Goal: Task Accomplishment & Management: Manage account settings

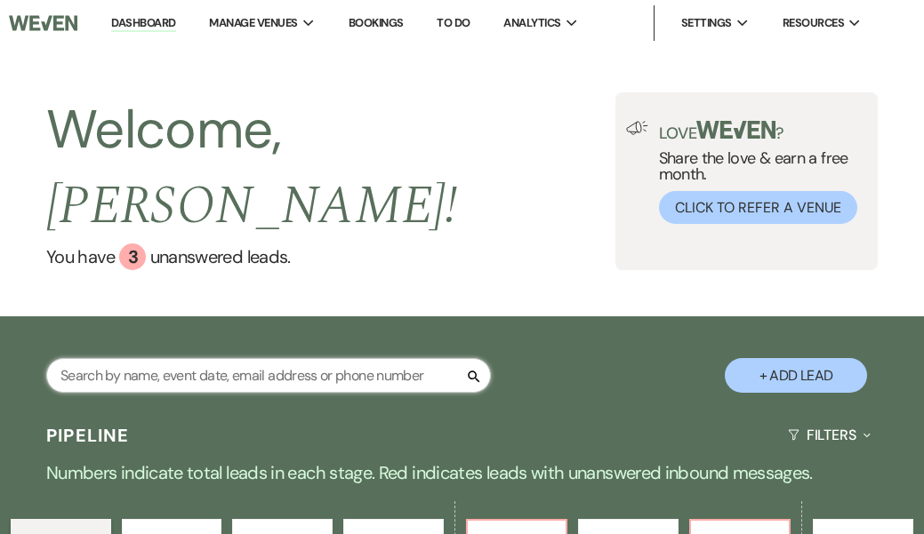
click at [264, 358] on input "text" at bounding box center [268, 375] width 444 height 35
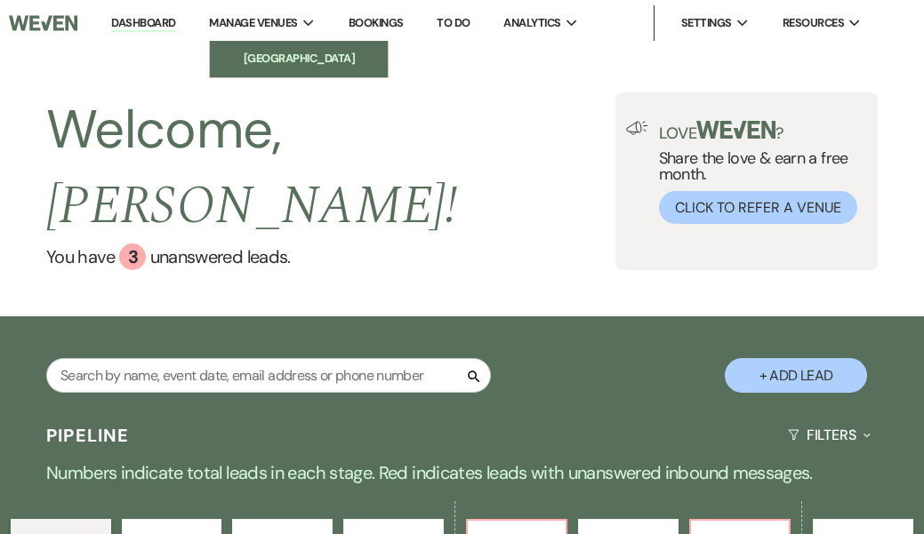
click at [256, 58] on li "[GEOGRAPHIC_DATA]" at bounding box center [299, 59] width 160 height 18
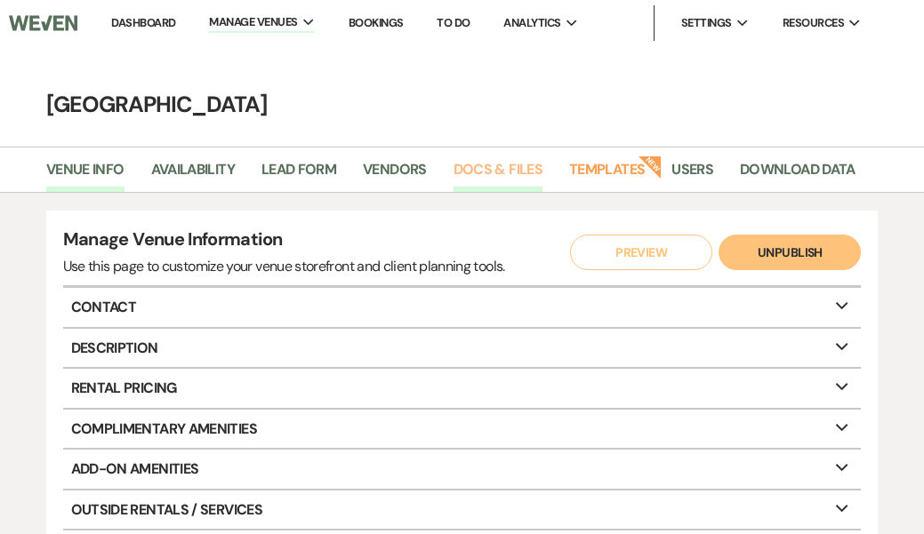
click at [477, 165] on link "Docs & Files" at bounding box center [497, 175] width 89 height 34
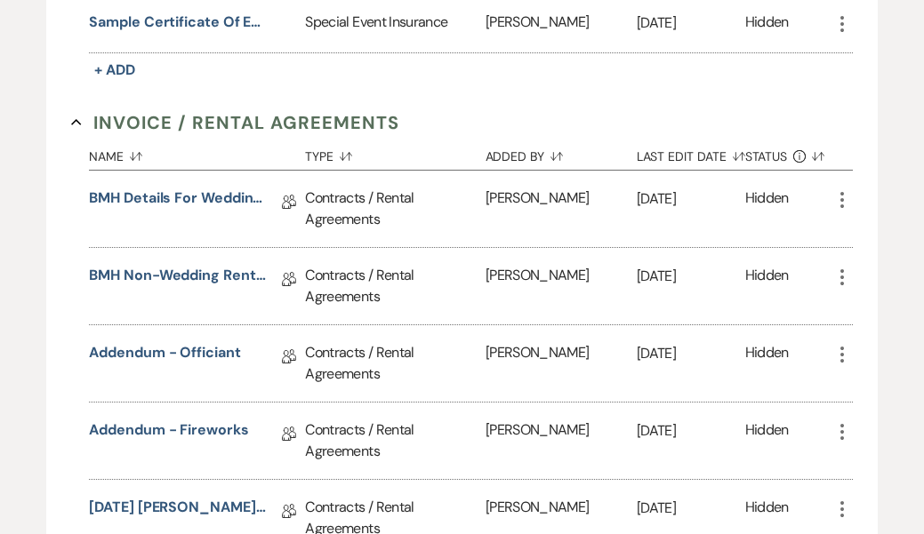
scroll to position [454, 0]
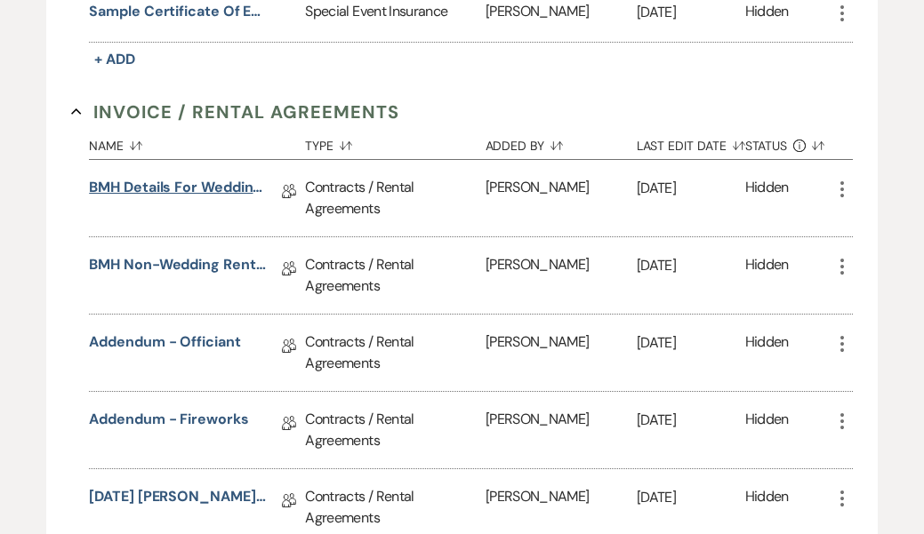
click at [169, 181] on link "BMH Details for Wedding Rental Agreement" at bounding box center [178, 191] width 178 height 28
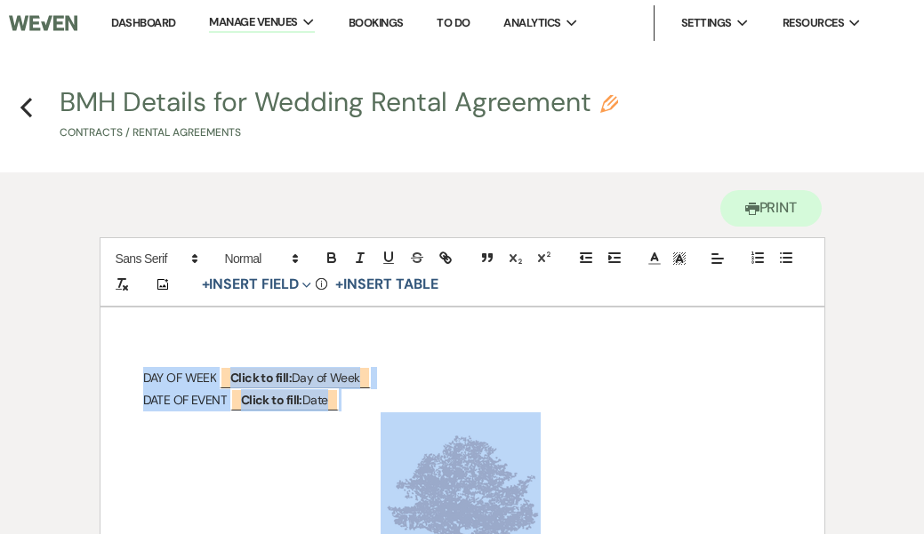
drag, startPoint x: 140, startPoint y: 360, endPoint x: 253, endPoint y: 499, distance: 178.8
copy div "LOR IP DOLO ﻿ Sitam co adip: Eli se Doei ﻿ TEMP IN UTLAB ﻿ Etdol ma aliq: Enim …"
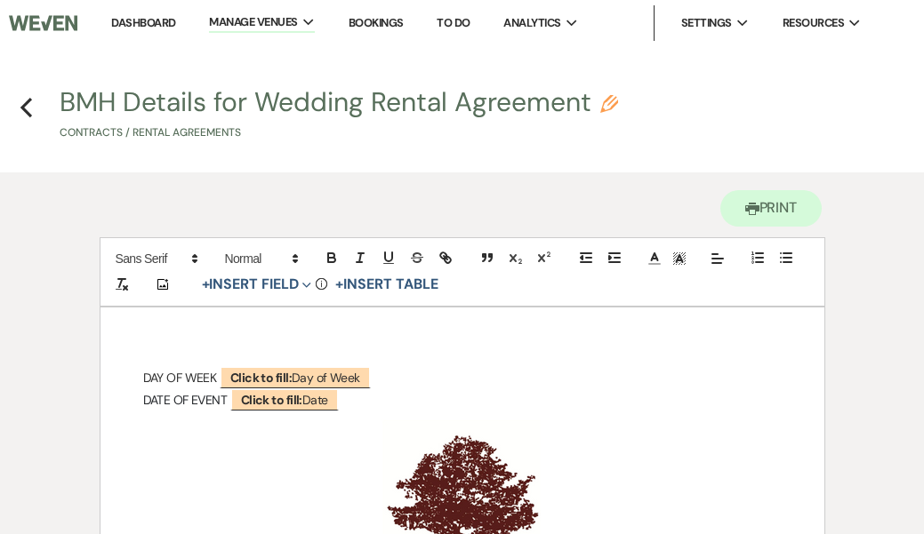
click at [17, 99] on h4 "Previous BMH Details for Wedding Rental Agreement Pencil Contracts / Rental Agr…" at bounding box center [462, 117] width 924 height 57
click at [28, 104] on use "button" at bounding box center [26, 108] width 12 height 20
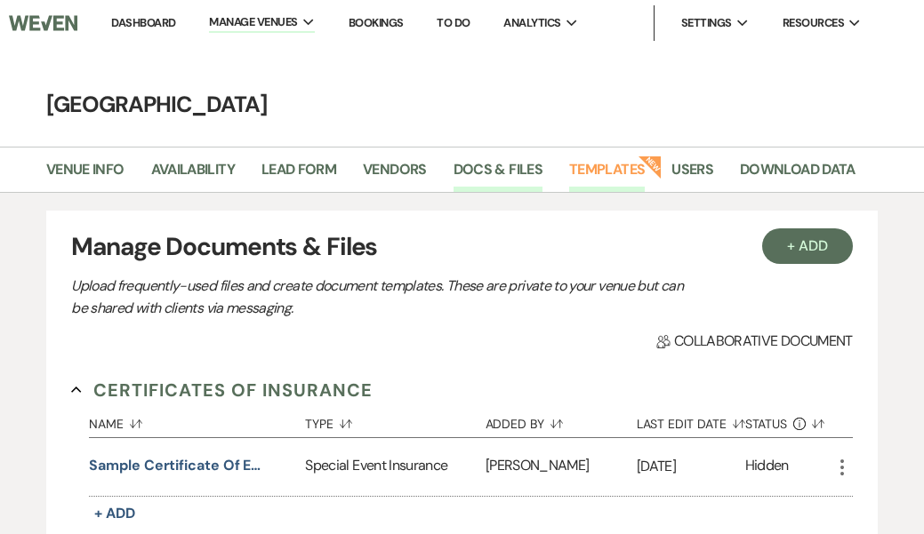
click at [620, 163] on link "Templates" at bounding box center [607, 175] width 76 height 34
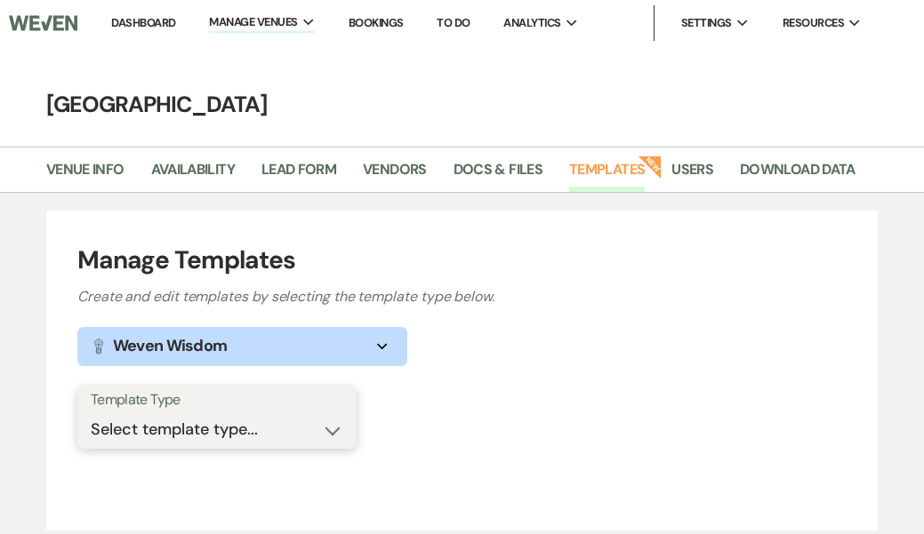
select select "Message Templates"
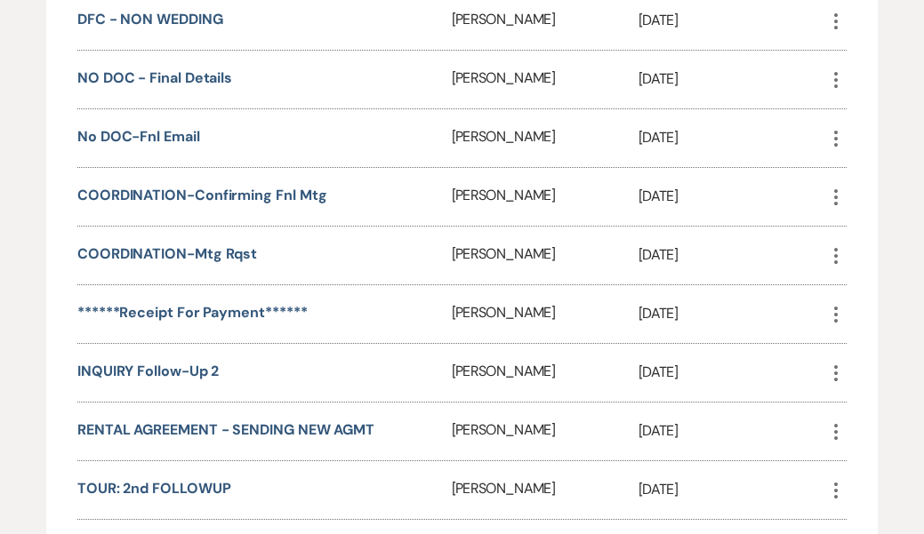
scroll to position [1273, 0]
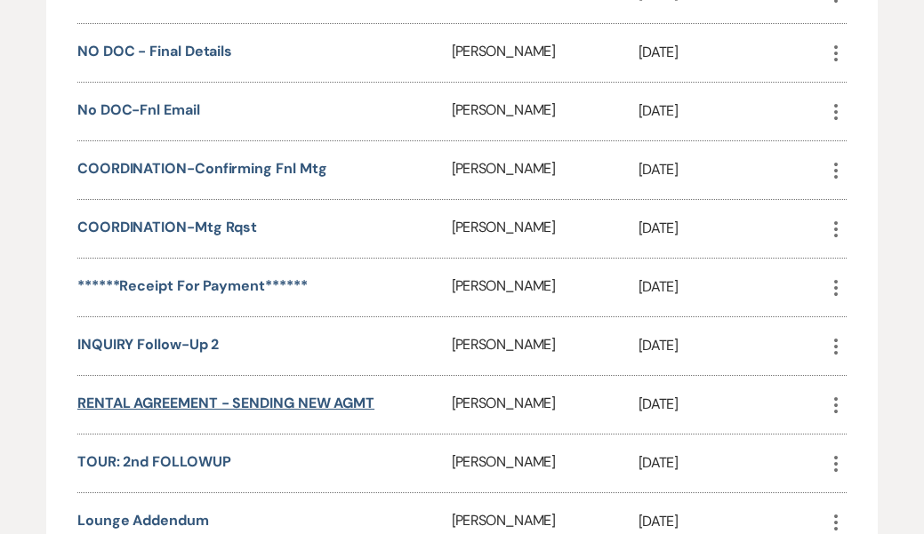
click at [266, 398] on link "RENTAL AGREEMENT - SENDING NEW AGMT" at bounding box center [225, 403] width 297 height 19
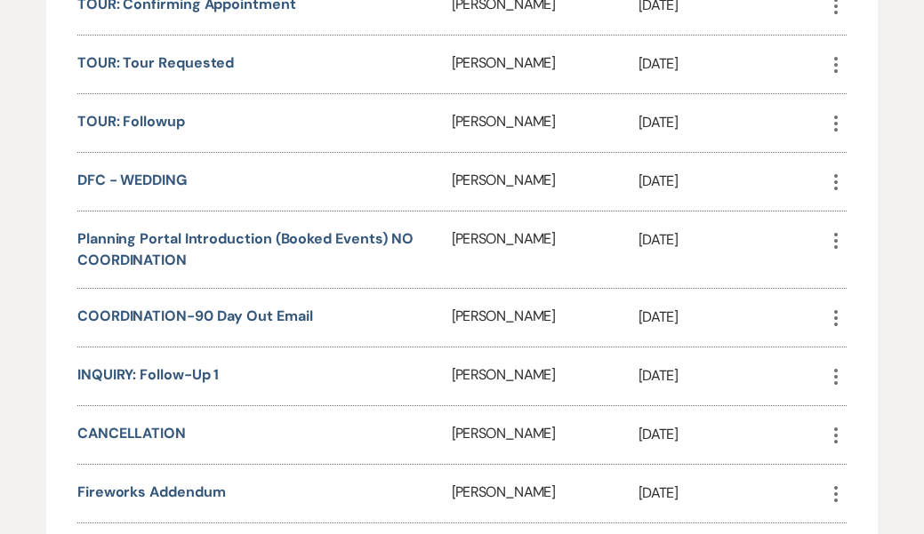
scroll to position [704, 0]
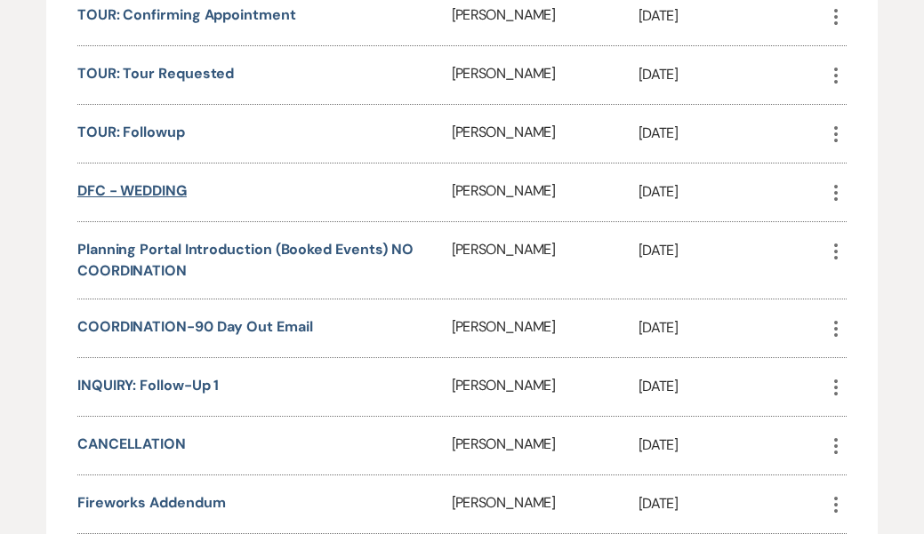
click at [144, 189] on link "DFC - WEDDING" at bounding box center [131, 190] width 109 height 19
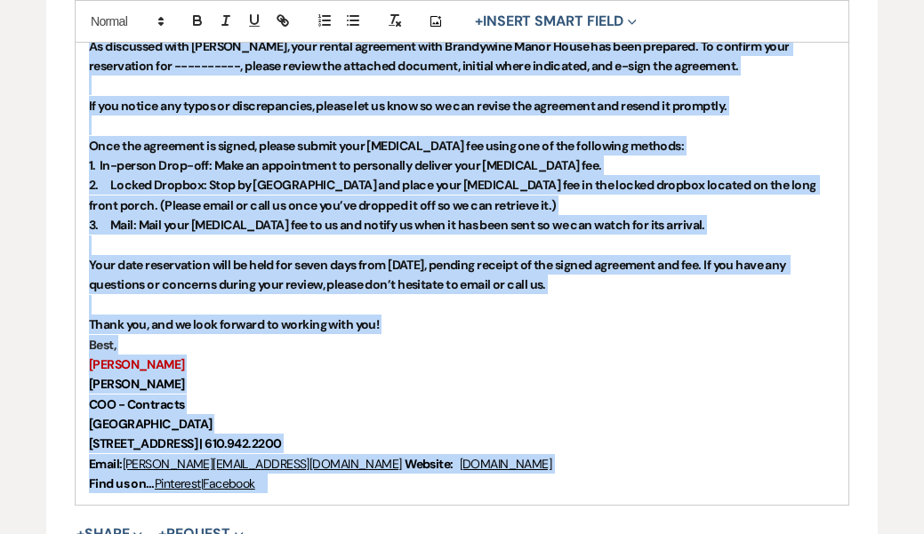
scroll to position [566, 0]
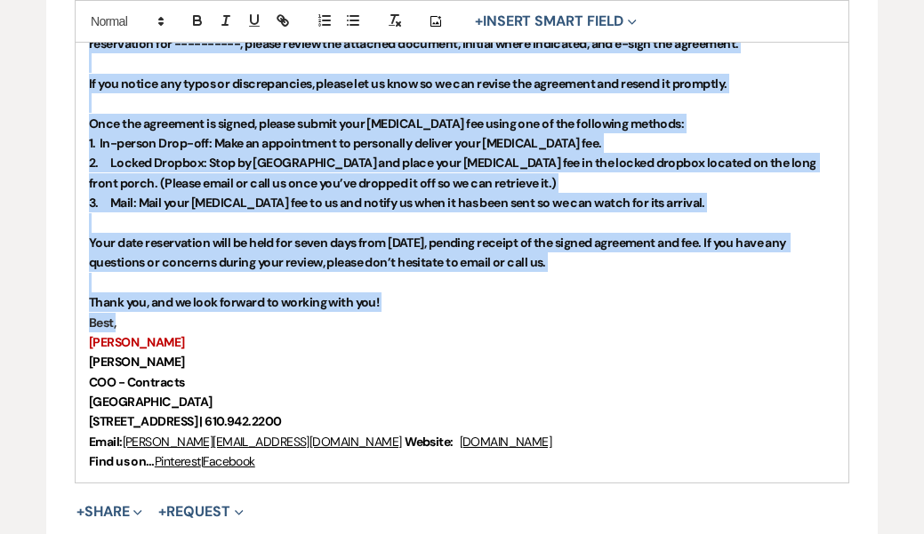
drag, startPoint x: 89, startPoint y: 245, endPoint x: 251, endPoint y: 311, distance: 174.6
click at [251, 311] on div "Hi , As discussed with Aimee Farrell, your rental agreement with Brandywine Man…" at bounding box center [462, 232] width 772 height 499
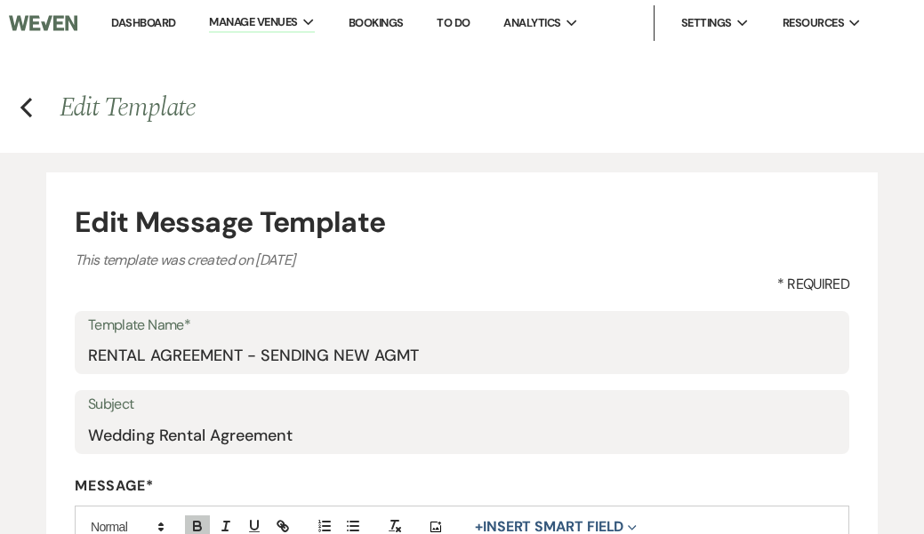
scroll to position [0, 0]
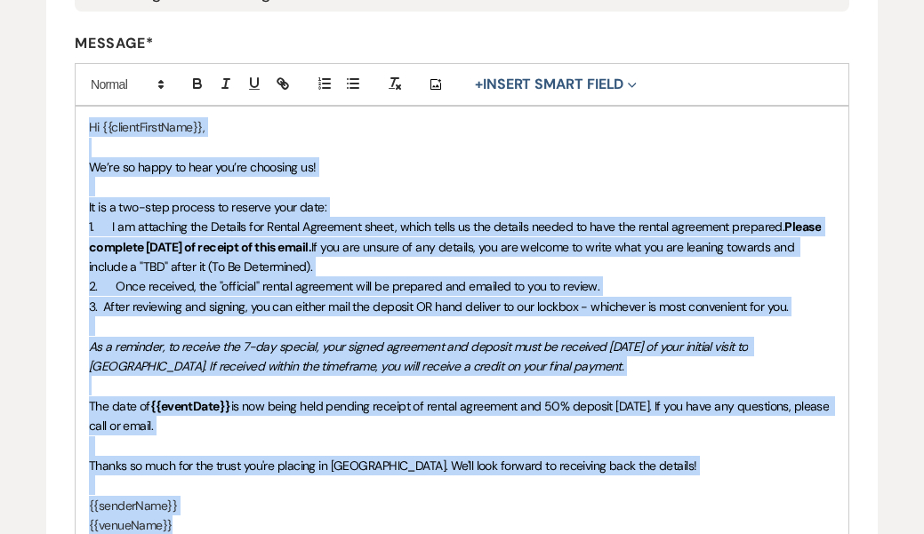
scroll to position [460, 0]
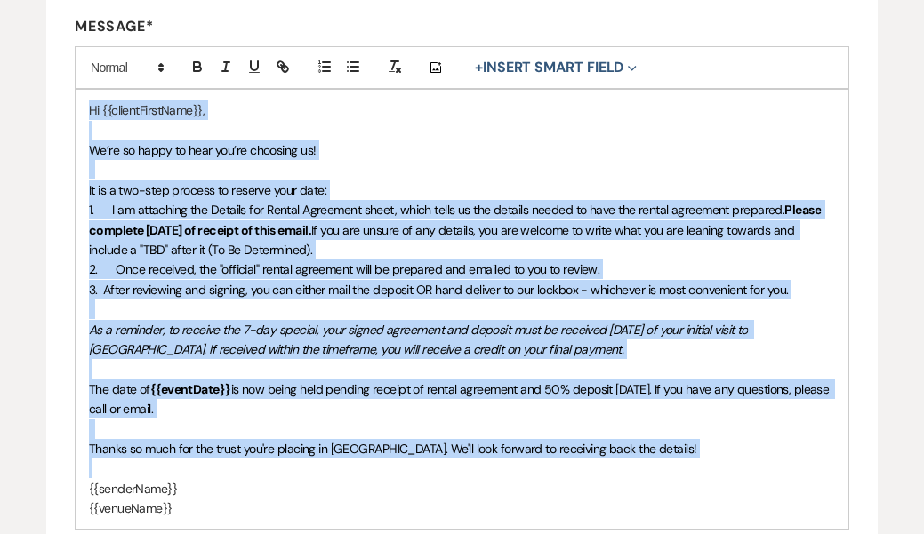
drag, startPoint x: 91, startPoint y: 244, endPoint x: 187, endPoint y: 466, distance: 241.3
click at [187, 466] on div "Hi {{clientFirstName}}, We’re so happy to hear you’re choosing us! It is a two-…" at bounding box center [462, 309] width 772 height 439
copy div "Hi {{clientFirstName}}, We’re so happy to hear you’re choosing us! It is a two-…"
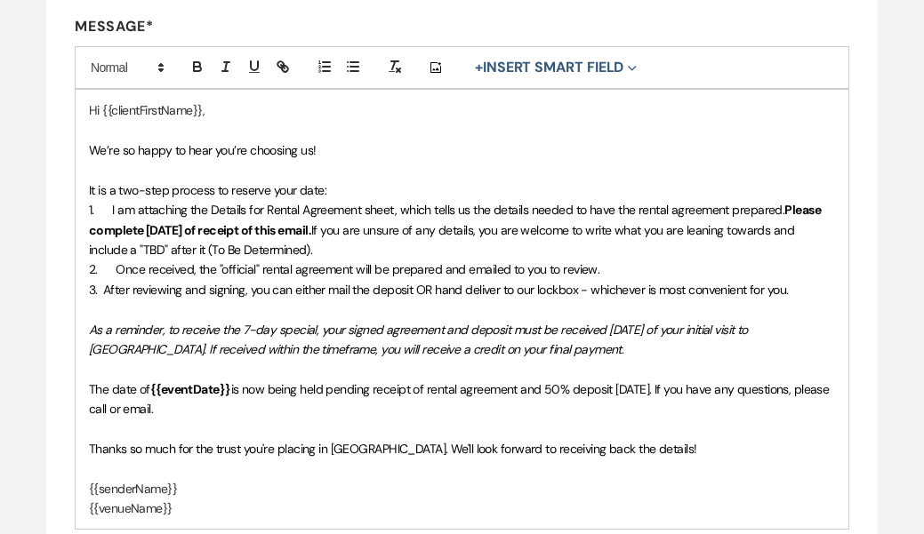
click at [227, 481] on p "{{senderName}}" at bounding box center [462, 489] width 746 height 20
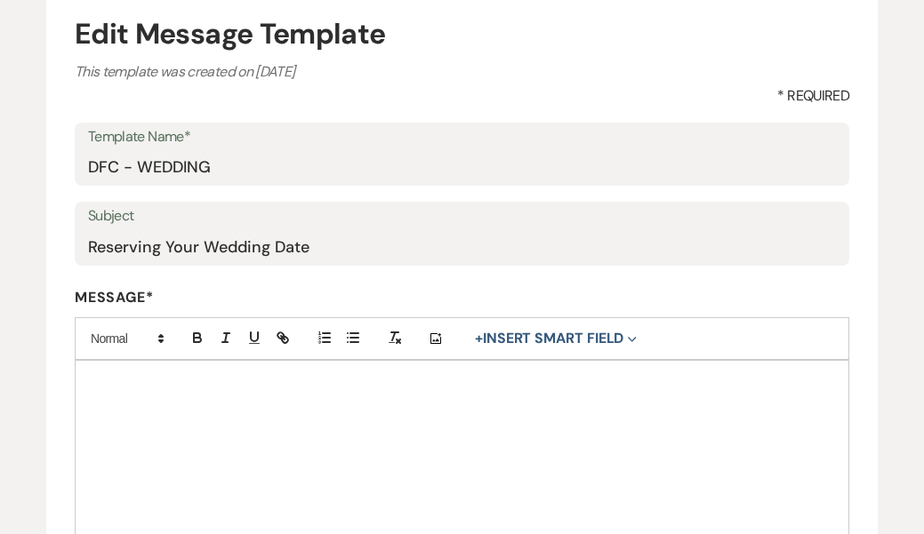
scroll to position [28, 0]
